Goal: Check status: Check status

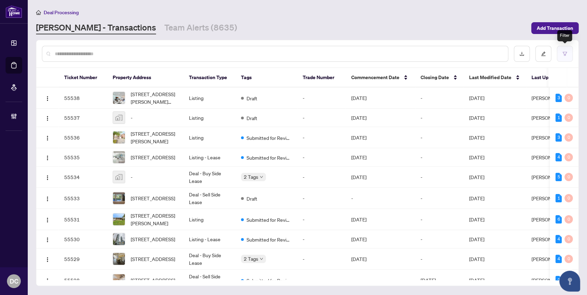
click at [565, 55] on button "button" at bounding box center [565, 54] width 16 height 16
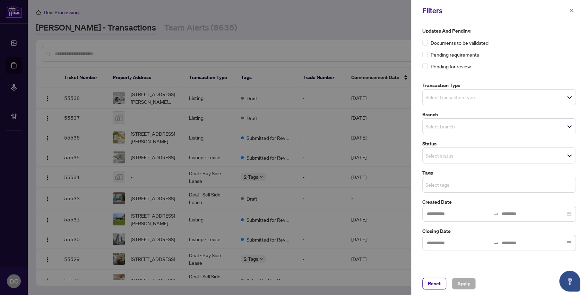
click at [474, 184] on input "search" at bounding box center [449, 184] width 49 height 8
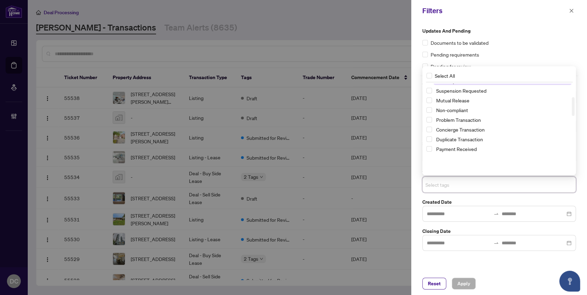
scroll to position [63, 0]
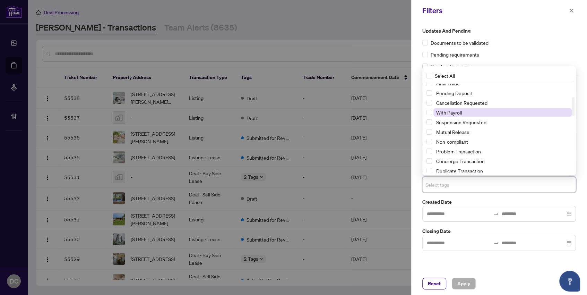
click at [456, 111] on span "With Payroll" at bounding box center [449, 112] width 26 height 6
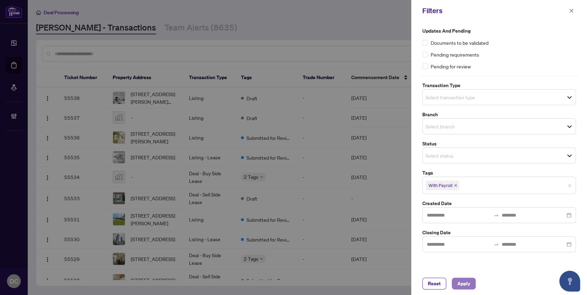
click at [463, 284] on span "Apply" at bounding box center [463, 283] width 13 height 11
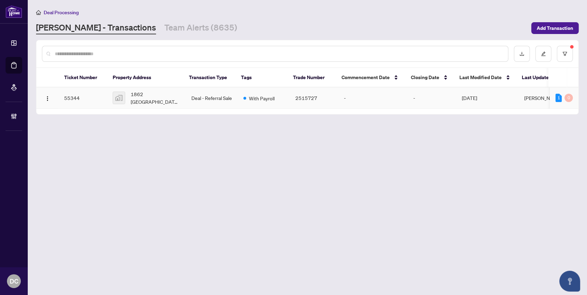
click at [199, 93] on td "Deal - Referral Sale" at bounding box center [212, 97] width 52 height 21
click at [249, 97] on span "With Payroll" at bounding box center [262, 98] width 26 height 8
click at [148, 94] on span "1862 [GEOGRAPHIC_DATA], [GEOGRAPHIC_DATA], [GEOGRAPHIC_DATA], [GEOGRAPHIC_DATA]" at bounding box center [156, 97] width 50 height 15
click at [141, 94] on span "1862 [GEOGRAPHIC_DATA], [GEOGRAPHIC_DATA], [GEOGRAPHIC_DATA], [GEOGRAPHIC_DATA]" at bounding box center [156, 97] width 50 height 15
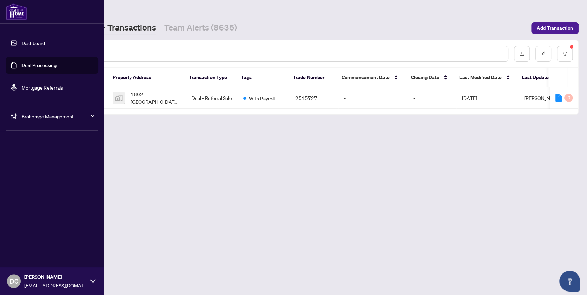
click at [52, 63] on link "Deal Processing" at bounding box center [38, 65] width 35 height 6
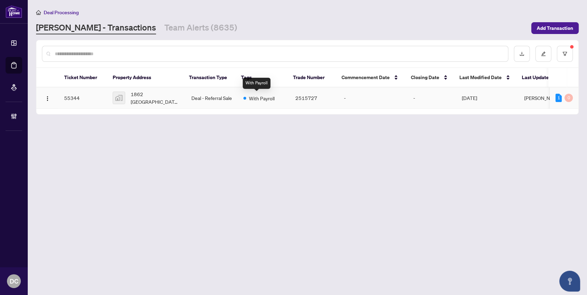
click at [270, 96] on span "With Payroll" at bounding box center [262, 98] width 26 height 8
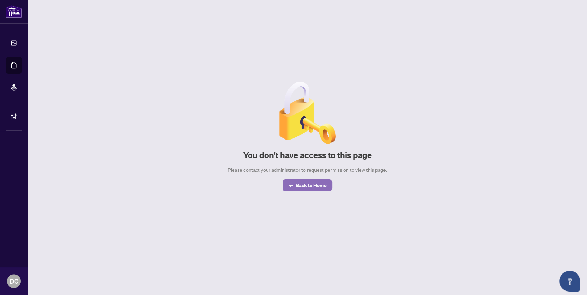
click at [313, 187] on span "Back to Home" at bounding box center [311, 185] width 31 height 11
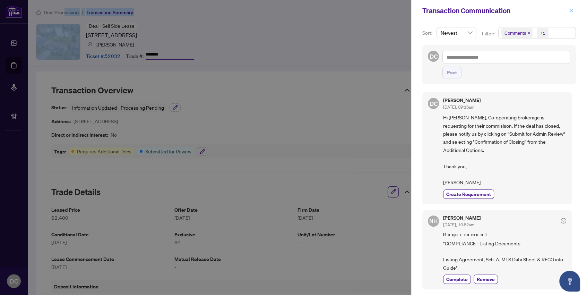
click at [571, 10] on icon "close" at bounding box center [571, 10] width 5 height 5
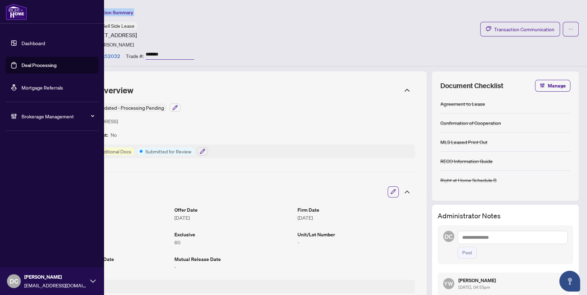
click at [35, 62] on link "Deal Processing" at bounding box center [38, 65] width 35 height 6
